Goal: Task Accomplishment & Management: Use online tool/utility

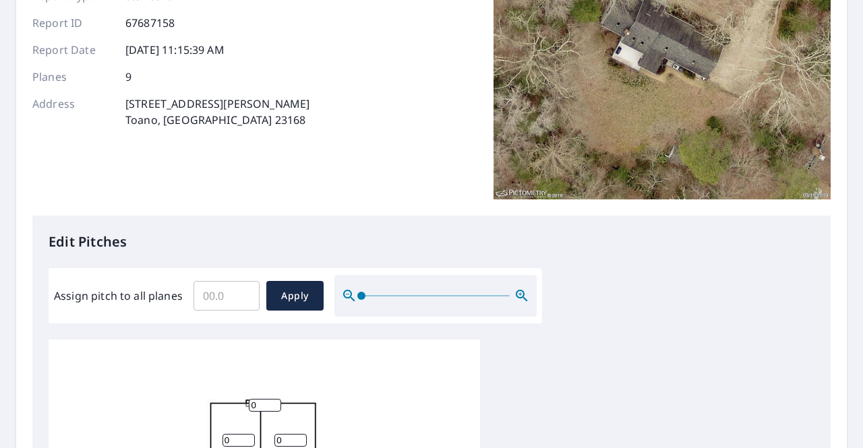
scroll to position [166, 0]
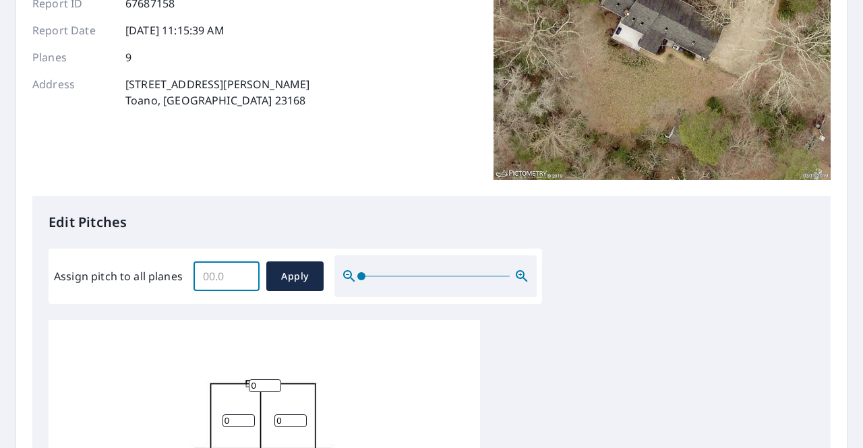
click at [231, 269] on input "Assign pitch to all planes" at bounding box center [226, 277] width 66 height 38
type input "12"
click at [291, 268] on span "Apply" at bounding box center [295, 276] width 36 height 17
type input "12"
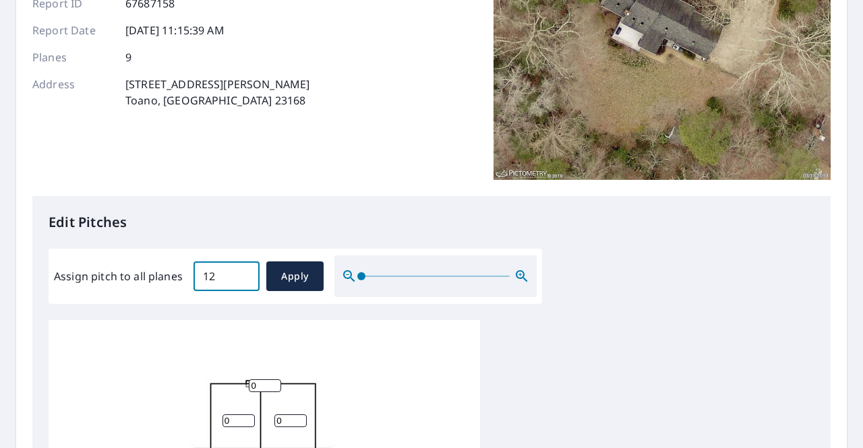
type input "12"
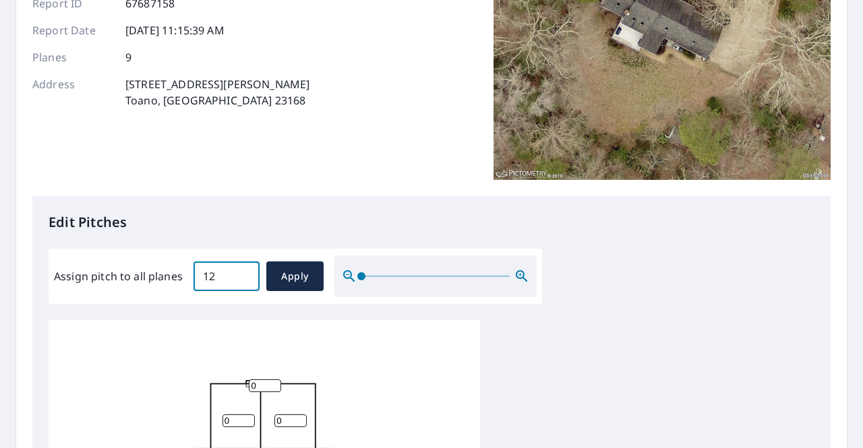
type input "12"
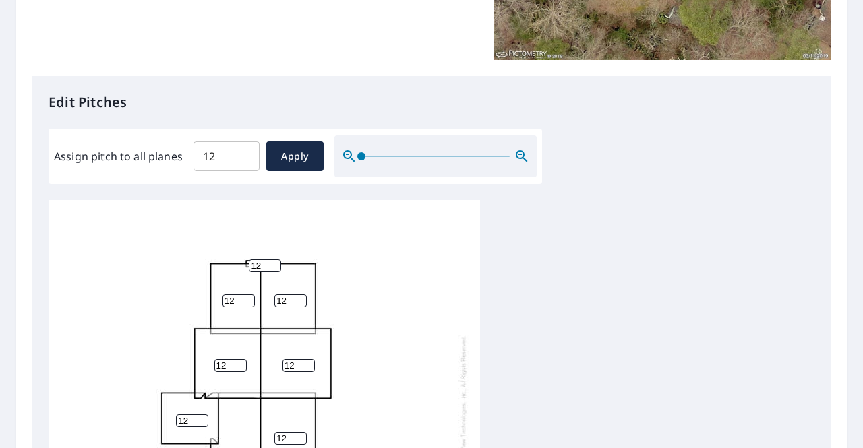
scroll to position [13, 0]
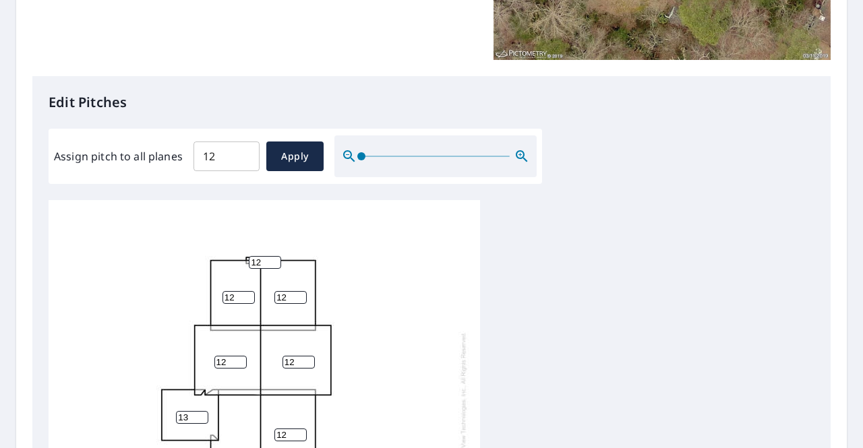
click at [201, 411] on input "13" at bounding box center [192, 417] width 32 height 13
click at [188, 411] on input "13" at bounding box center [192, 417] width 32 height 13
type input "1"
type input "3"
type input "4"
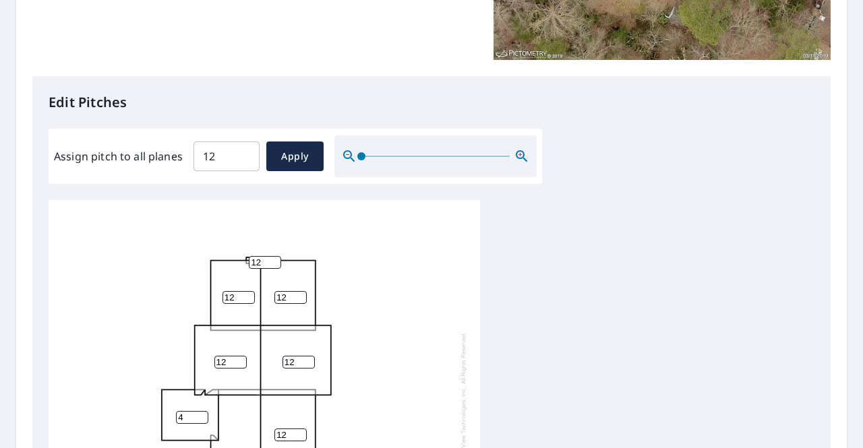
click at [831, 300] on div "Report Details View and edit your report information below. Report Type Standar…" at bounding box center [431, 261] width 831 height 974
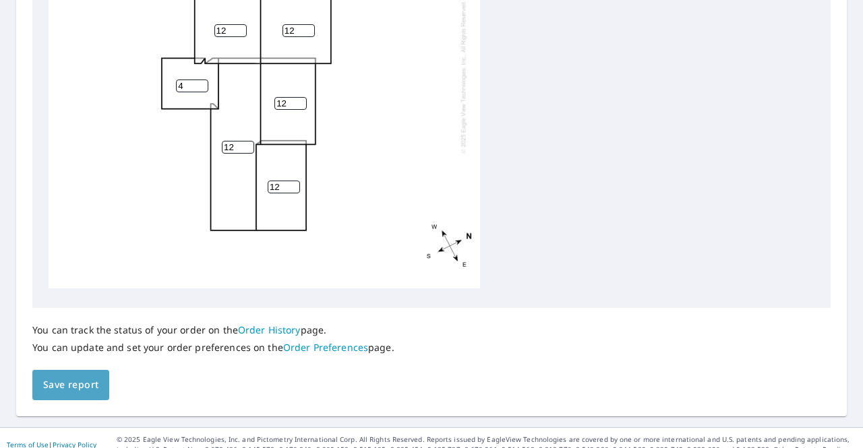
click at [58, 370] on button "Save report" at bounding box center [70, 385] width 77 height 30
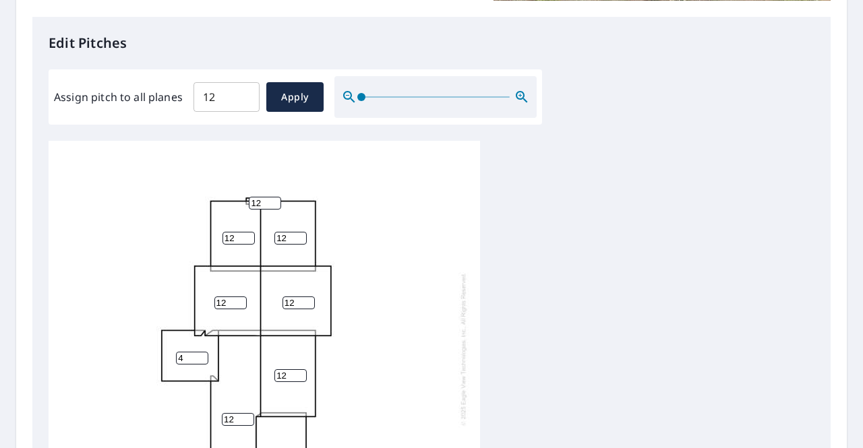
scroll to position [0, 0]
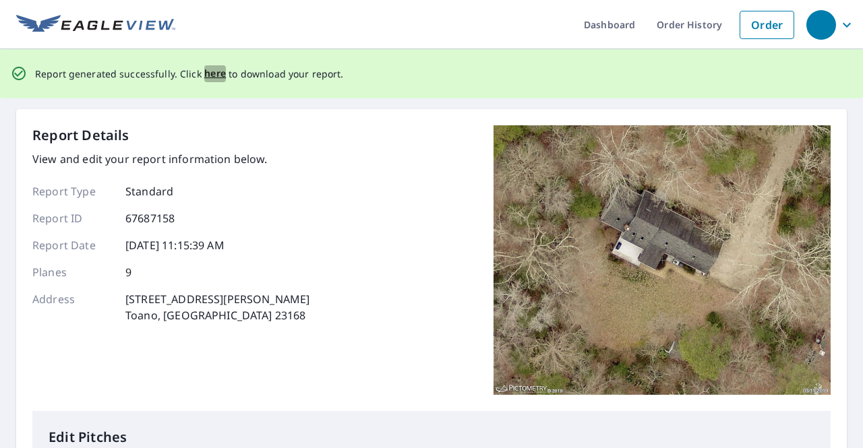
click at [208, 77] on span "here" at bounding box center [215, 73] width 22 height 17
